Goal: Task Accomplishment & Management: Use online tool/utility

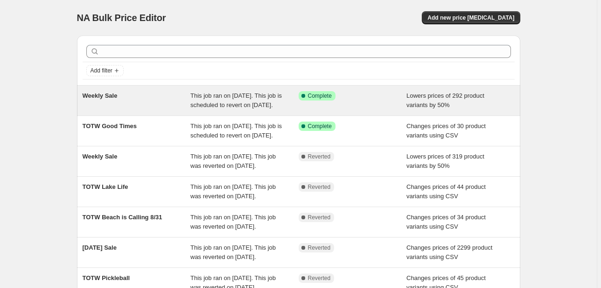
click at [169, 95] on div "Weekly Sale" at bounding box center [137, 100] width 108 height 19
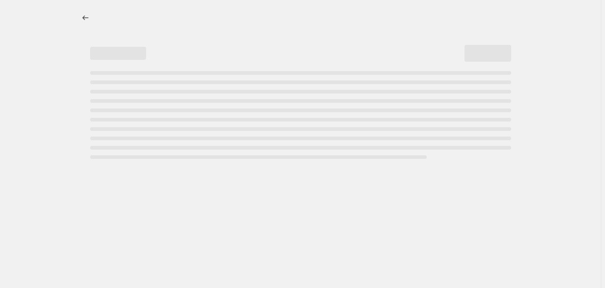
select select "percentage"
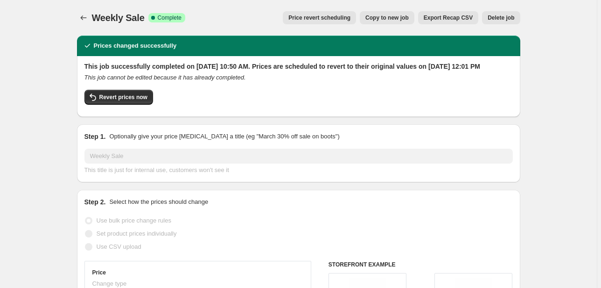
click at [338, 19] on span "Price revert scheduling" at bounding box center [320, 17] width 62 height 7
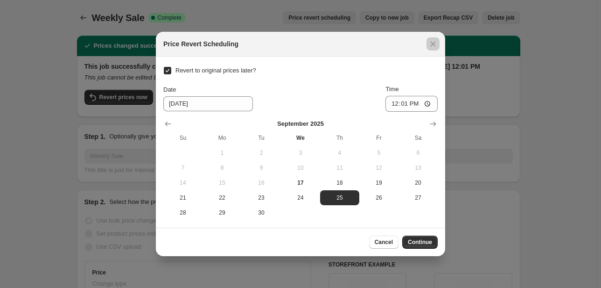
click at [522, 66] on div at bounding box center [300, 144] width 601 height 288
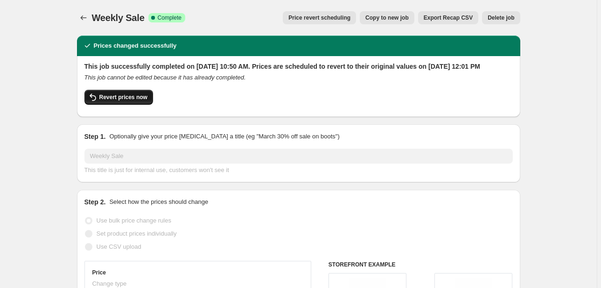
click at [131, 103] on button "Revert prices now" at bounding box center [119, 97] width 69 height 15
checkbox input "false"
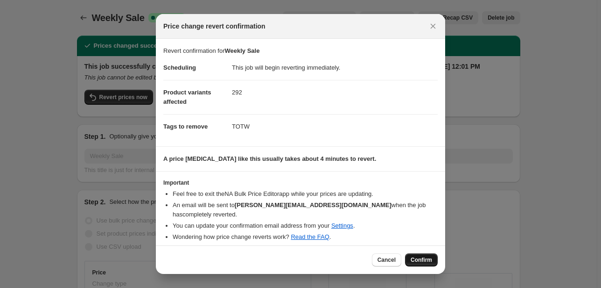
click at [428, 258] on span "Confirm" at bounding box center [421, 259] width 21 height 7
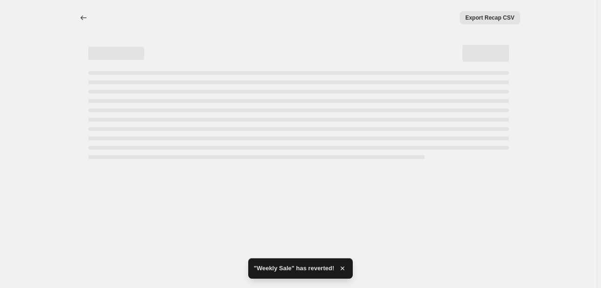
select select "percentage"
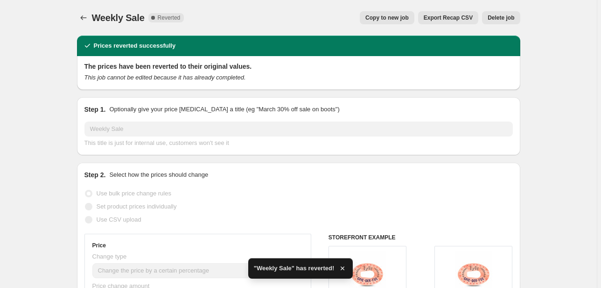
click at [414, 13] on button "Copy to new job" at bounding box center [387, 17] width 55 height 13
select select "percentage"
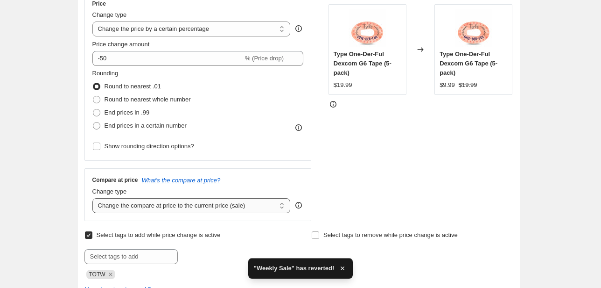
scroll to position [187, 0]
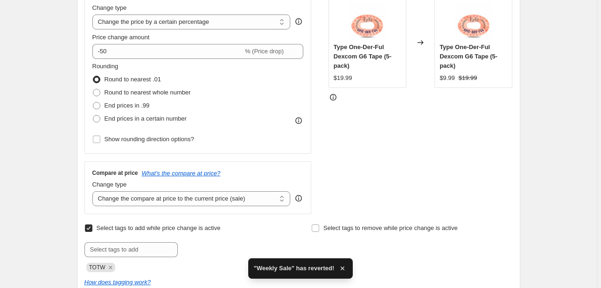
click at [105, 265] on span "TOTW" at bounding box center [97, 267] width 16 height 7
click at [108, 267] on icon "Remove TOTW" at bounding box center [110, 267] width 8 height 8
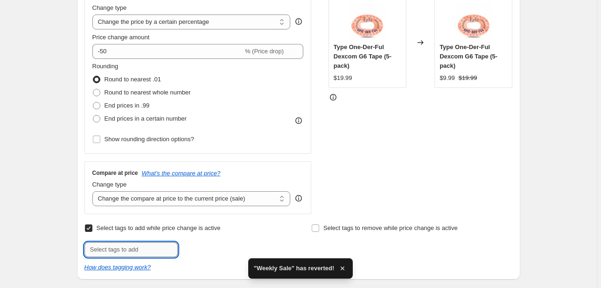
click at [109, 252] on input "text" at bounding box center [131, 249] width 93 height 15
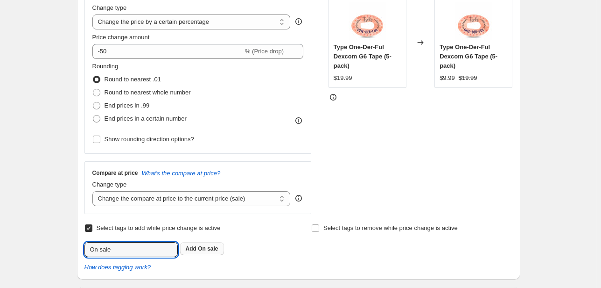
type input "On sale"
drag, startPoint x: 203, startPoint y: 248, endPoint x: 72, endPoint y: 235, distance: 131.8
click at [203, 248] on span "On sale" at bounding box center [208, 248] width 20 height 7
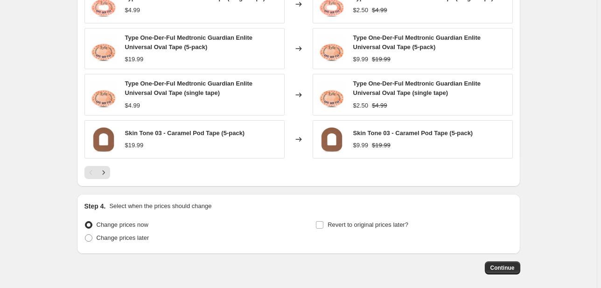
scroll to position [732, 0]
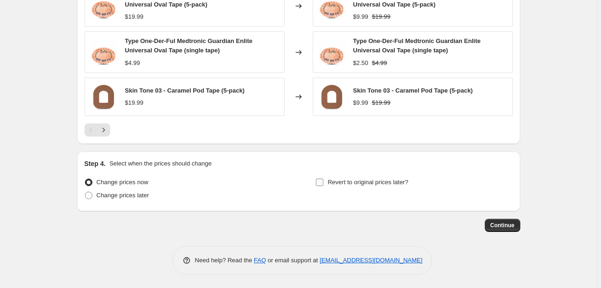
click at [380, 178] on span "Revert to original prices later?" at bounding box center [368, 181] width 81 height 7
click at [324, 178] on input "Revert to original prices later?" at bounding box center [319, 181] width 7 height 7
checkbox input "true"
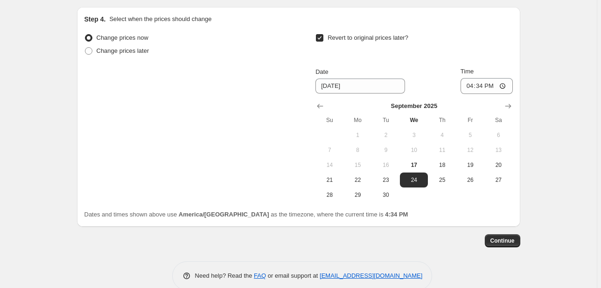
scroll to position [881, 0]
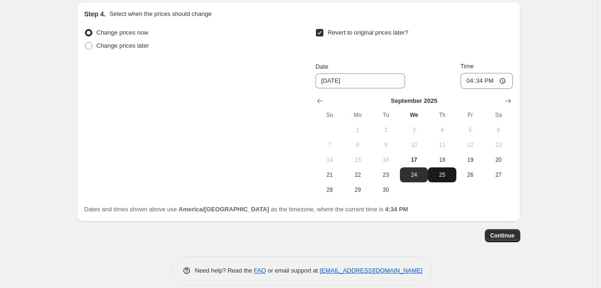
click at [455, 169] on button "25" at bounding box center [442, 174] width 28 height 15
type input "[DATE]"
click at [479, 83] on input "16:34" at bounding box center [487, 81] width 52 height 16
type input "12:30"
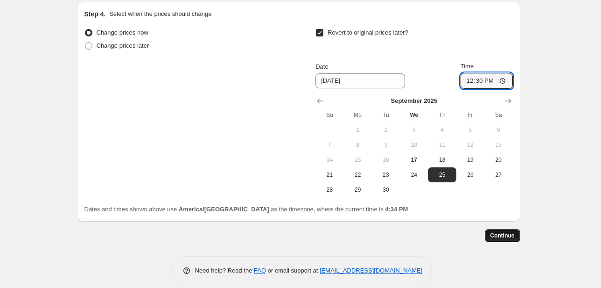
click at [506, 235] on span "Continue" at bounding box center [503, 235] width 24 height 7
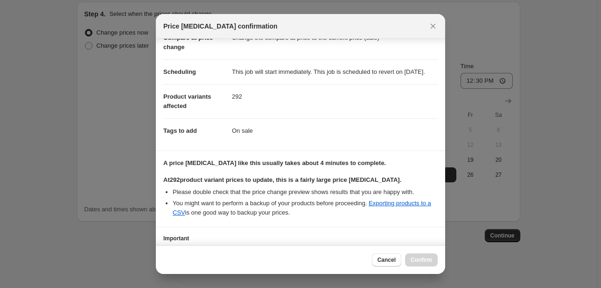
scroll to position [133, 0]
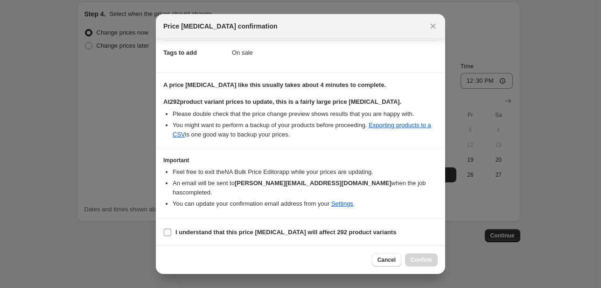
click at [241, 229] on b "I understand that this price [MEDICAL_DATA] will affect 292 product variants" at bounding box center [286, 231] width 221 height 7
click at [171, 229] on input "I understand that this price [MEDICAL_DATA] will affect 292 product variants" at bounding box center [167, 231] width 7 height 7
checkbox input "true"
click at [428, 263] on button "Confirm" at bounding box center [421, 259] width 33 height 13
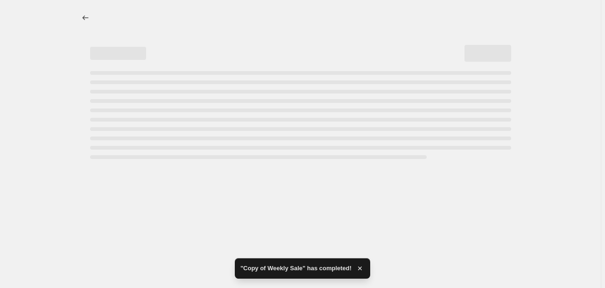
select select "percentage"
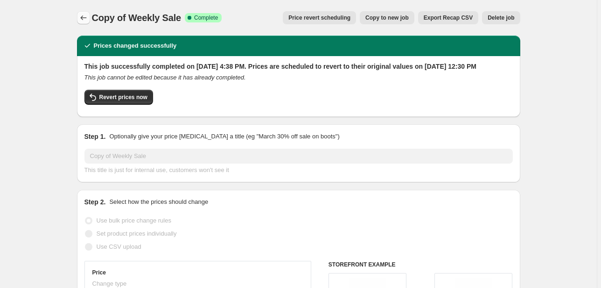
click at [78, 15] on button "Price change jobs" at bounding box center [83, 17] width 13 height 13
